Goal: Purchase product/service

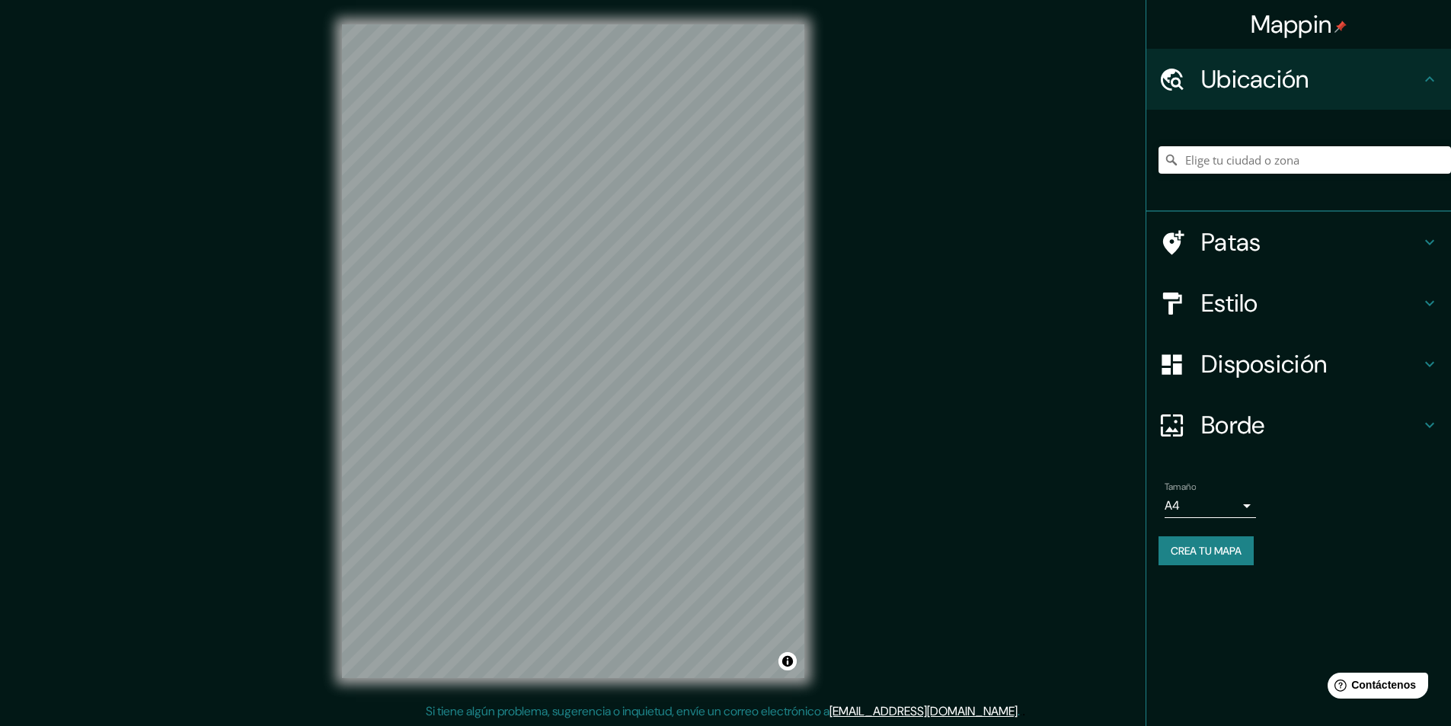
click at [1311, 292] on h4 "Estilo" at bounding box center [1310, 303] width 219 height 30
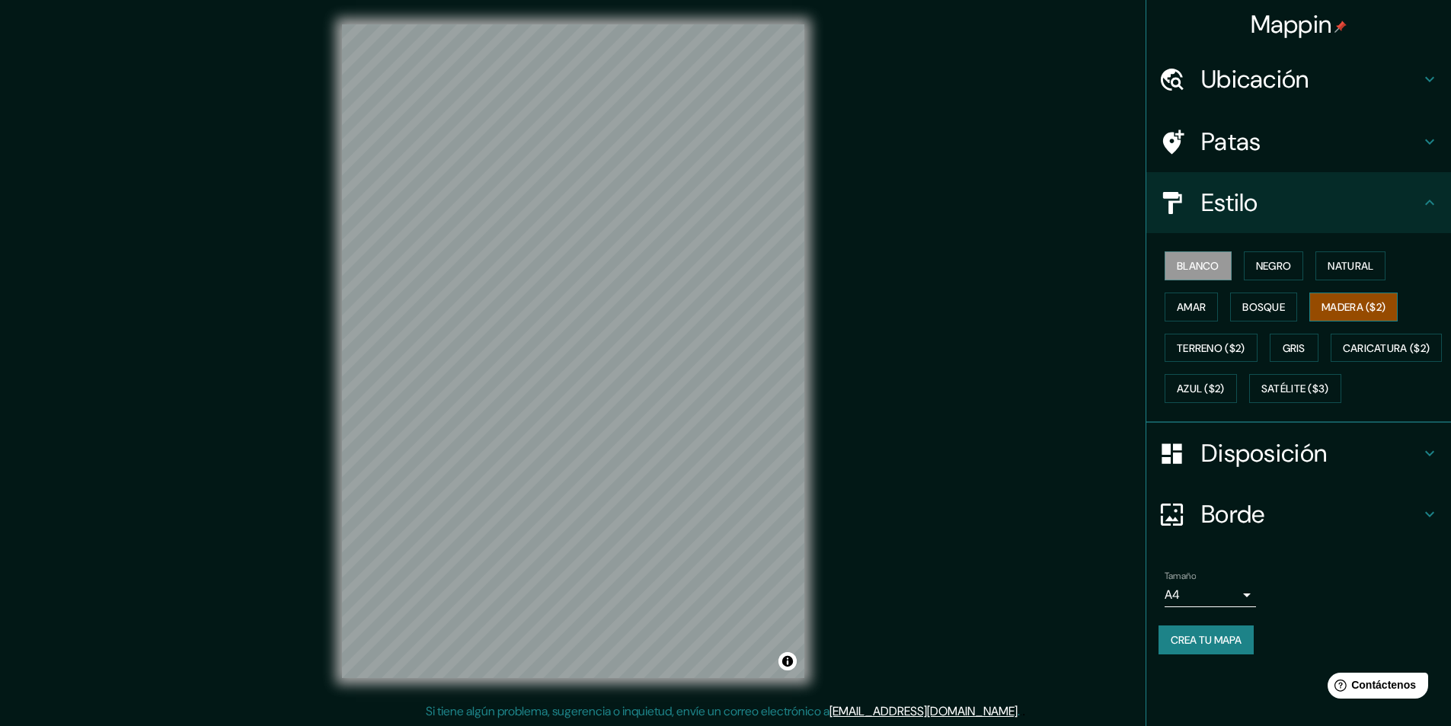
click at [1355, 304] on font "Madera ($2)" at bounding box center [1353, 307] width 64 height 14
click at [1263, 307] on font "Bosque" at bounding box center [1263, 307] width 43 height 14
click at [1290, 269] on font "Negro" at bounding box center [1274, 266] width 36 height 14
click at [1346, 261] on font "Natural" at bounding box center [1350, 266] width 46 height 14
click at [1191, 315] on font "Amar" at bounding box center [1191, 307] width 29 height 20
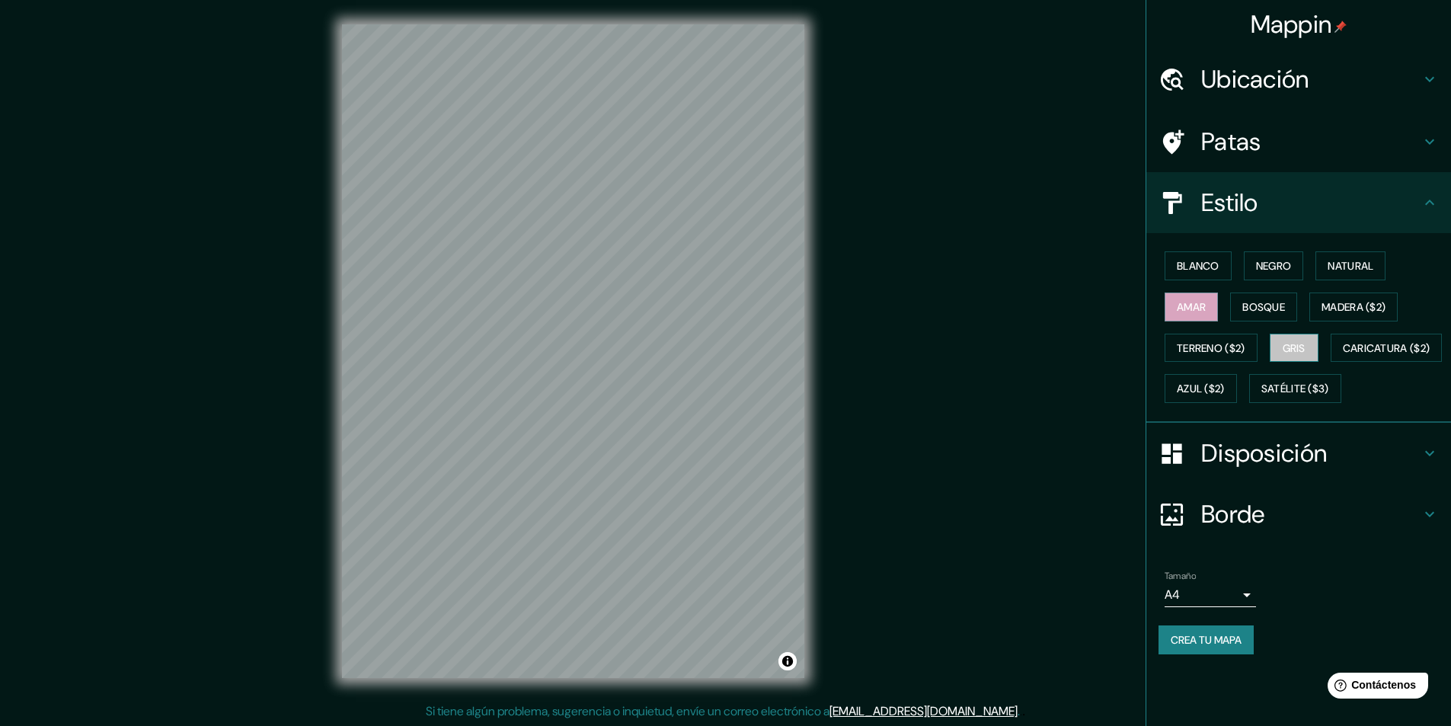
click at [1291, 348] on font "Gris" at bounding box center [1293, 348] width 23 height 14
click at [1330, 362] on button "Caricatura ($2)" at bounding box center [1386, 348] width 112 height 29
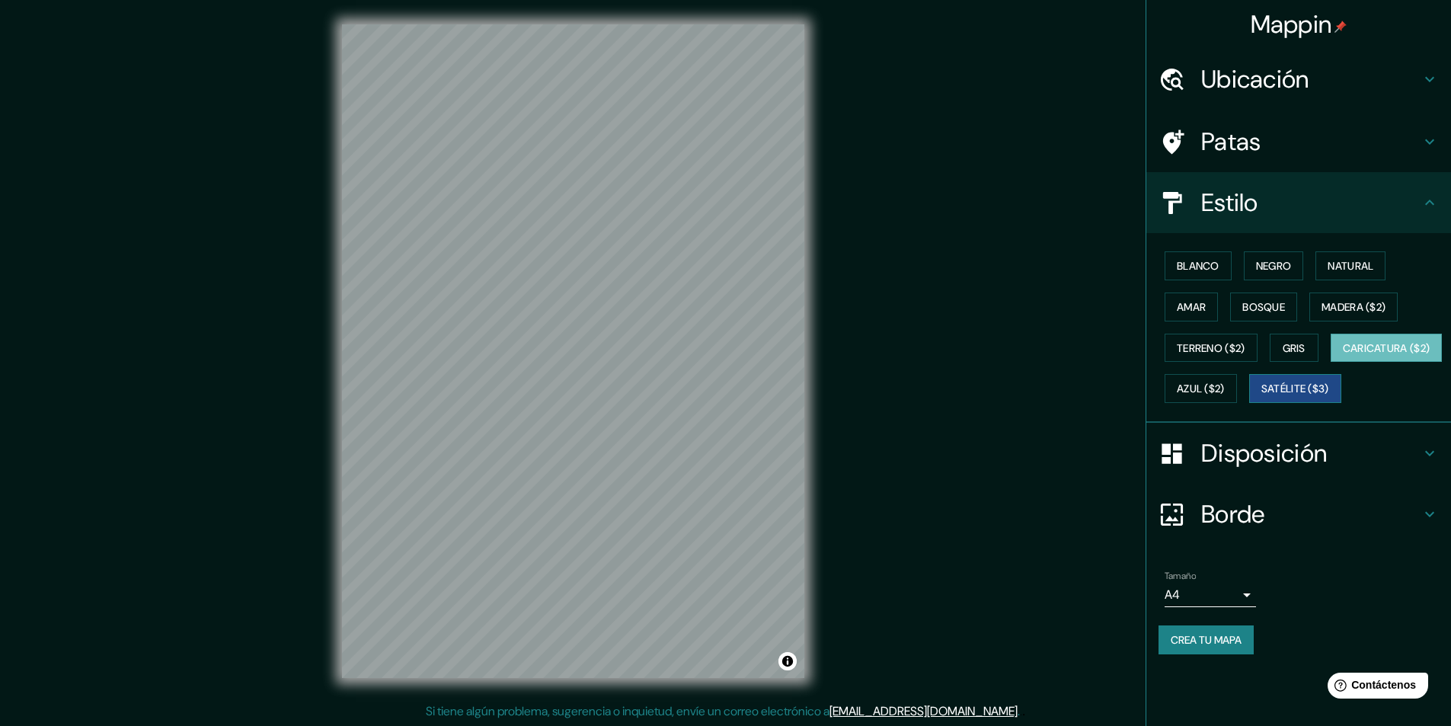
click at [1249, 403] on button "Satélite ($3)" at bounding box center [1295, 388] width 92 height 29
click at [1225, 386] on font "Azul ($2)" at bounding box center [1201, 389] width 48 height 14
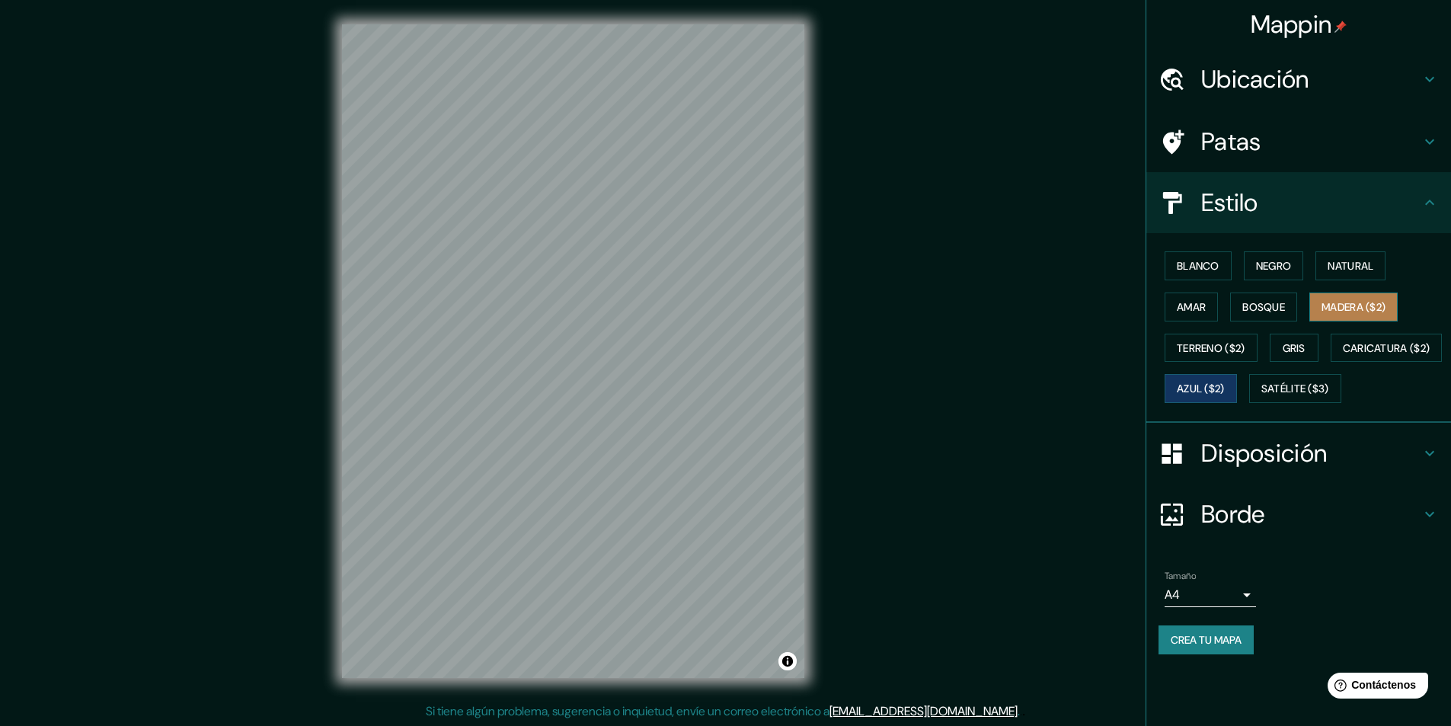
click at [1368, 300] on font "Madera ($2)" at bounding box center [1353, 307] width 64 height 14
